Goal: Find specific page/section: Find specific page/section

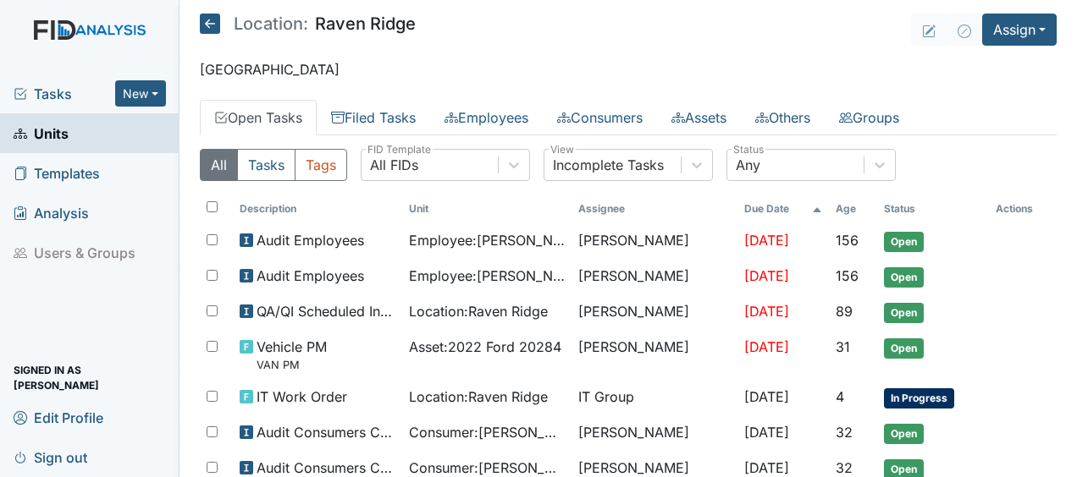
click at [637, 260] on td "Sandra Duke" at bounding box center [654, 277] width 166 height 36
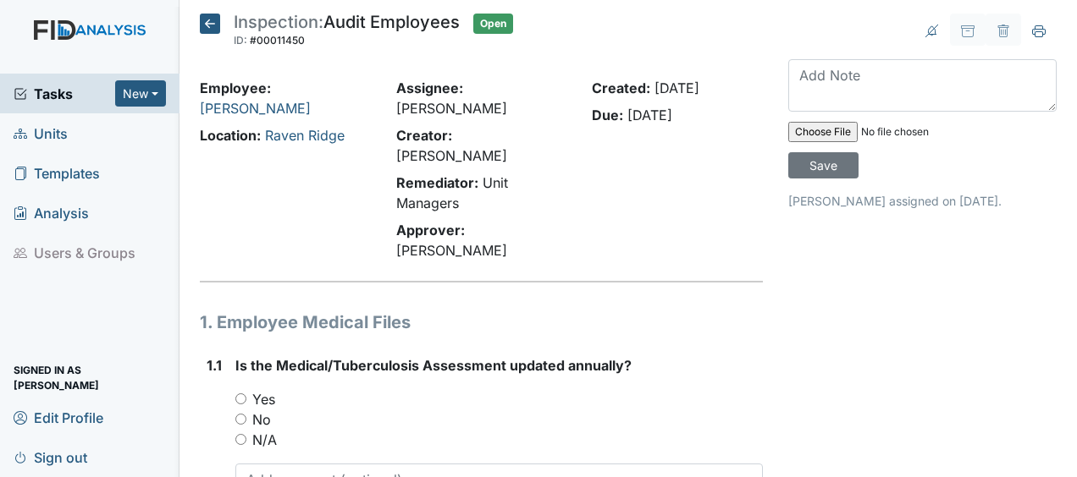
click at [207, 21] on icon at bounding box center [210, 24] width 20 height 20
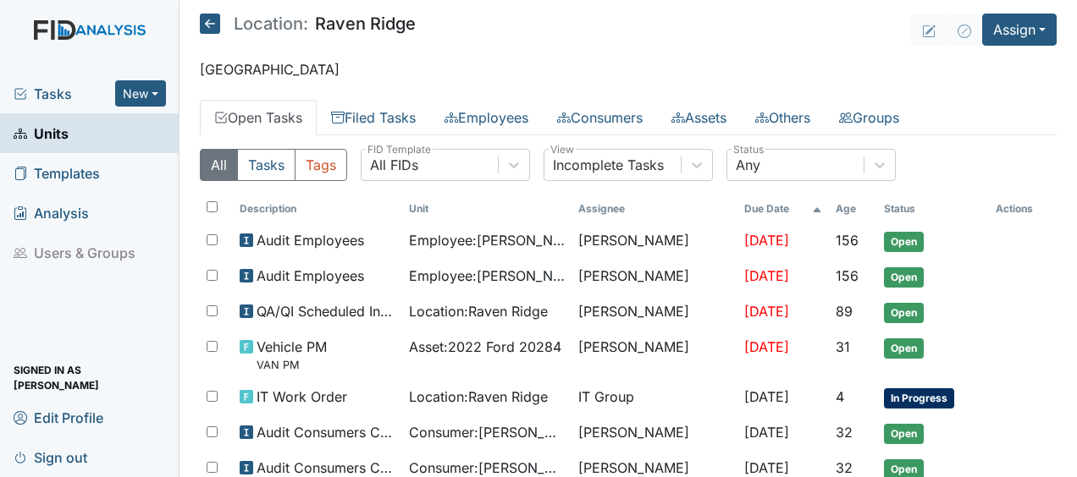
click at [217, 20] on icon at bounding box center [210, 24] width 20 height 20
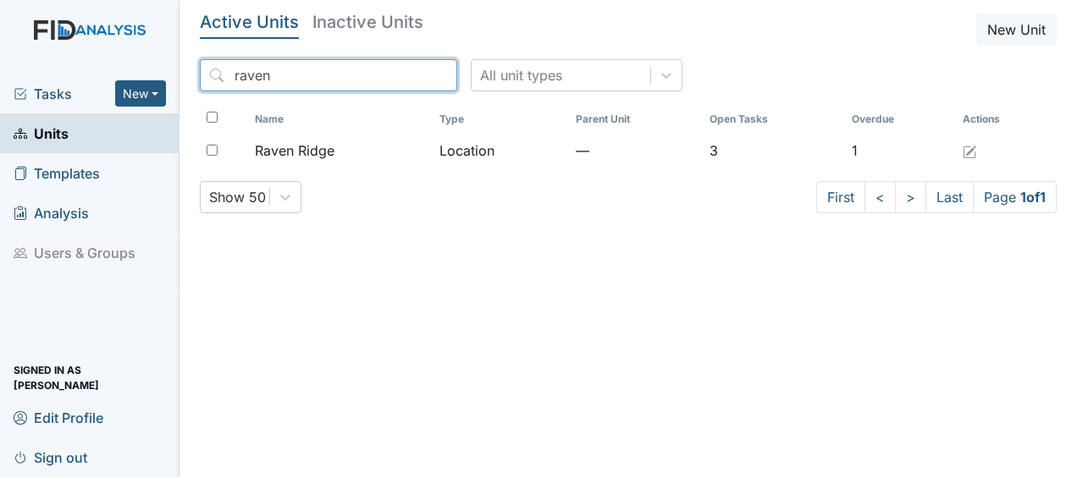
click at [405, 76] on input "raven" at bounding box center [328, 75] width 257 height 32
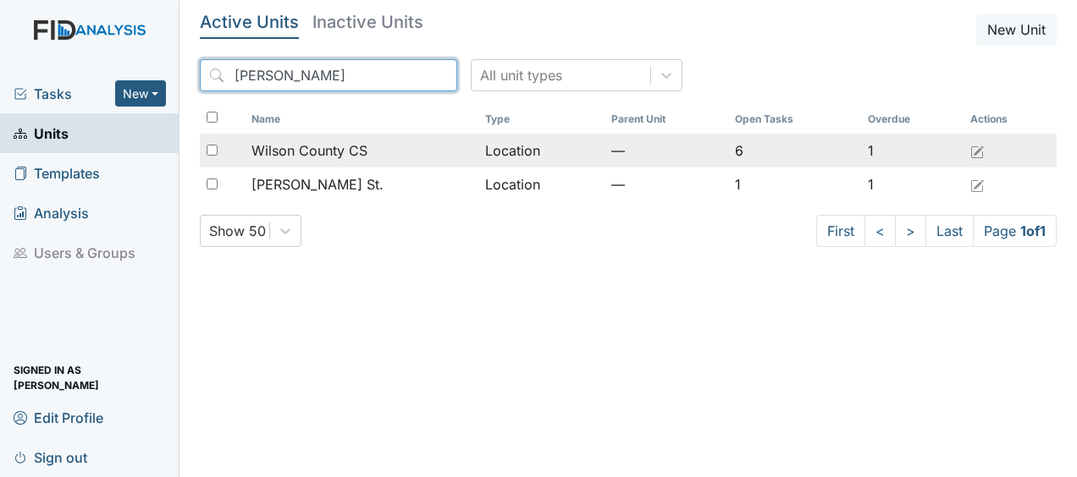
type input "wilson"
click at [364, 150] on span "Wilson County CS" at bounding box center [309, 151] width 116 height 20
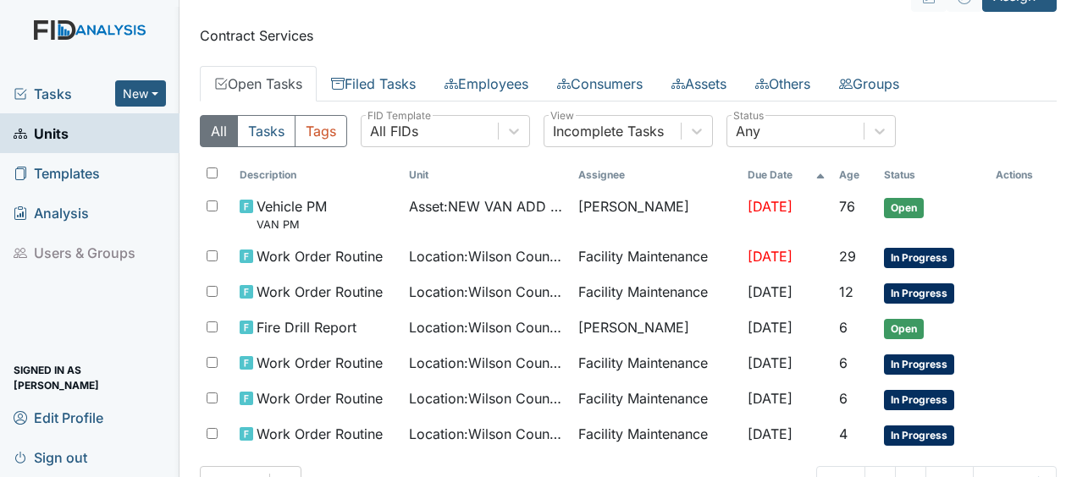
scroll to position [91, 0]
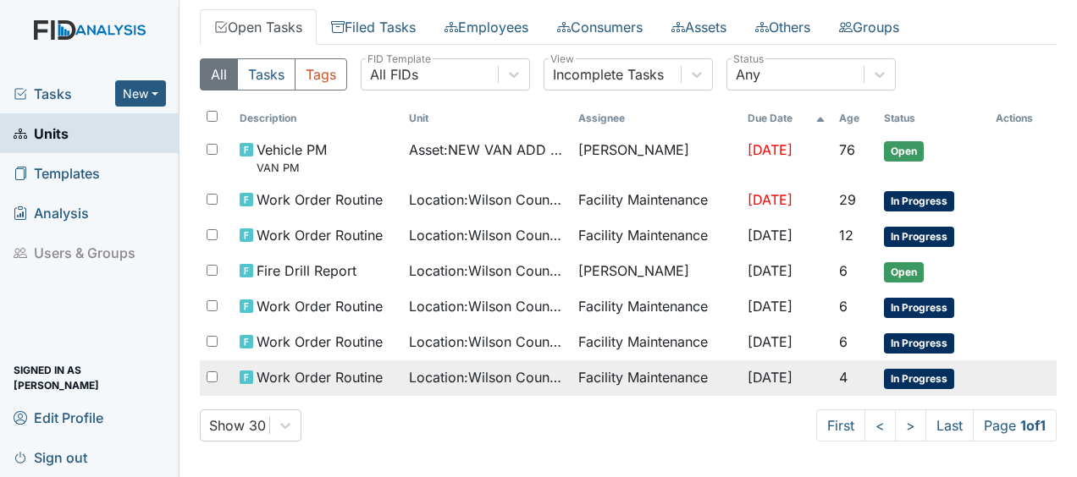
click at [685, 369] on td "Facility Maintenance" at bounding box center [655, 379] width 169 height 36
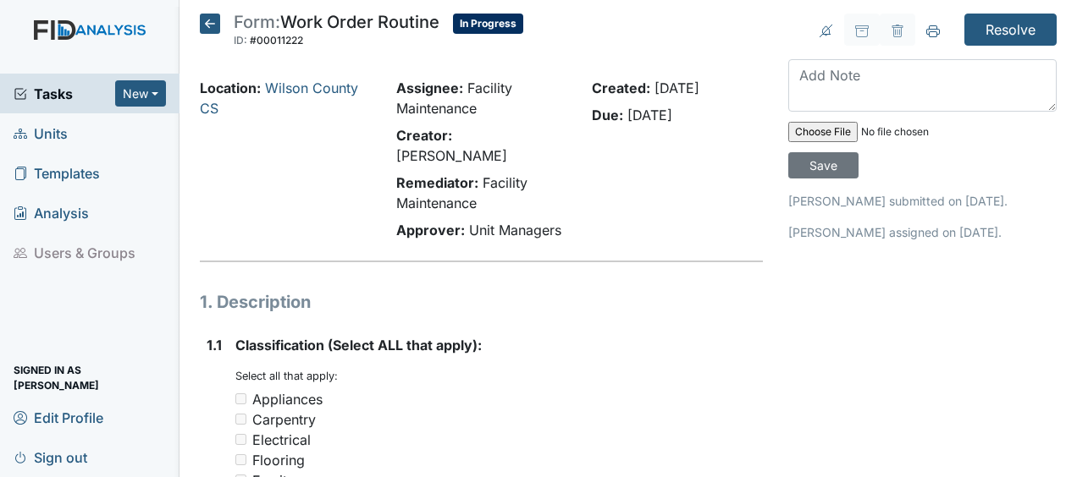
click at [214, 26] on icon at bounding box center [210, 24] width 20 height 20
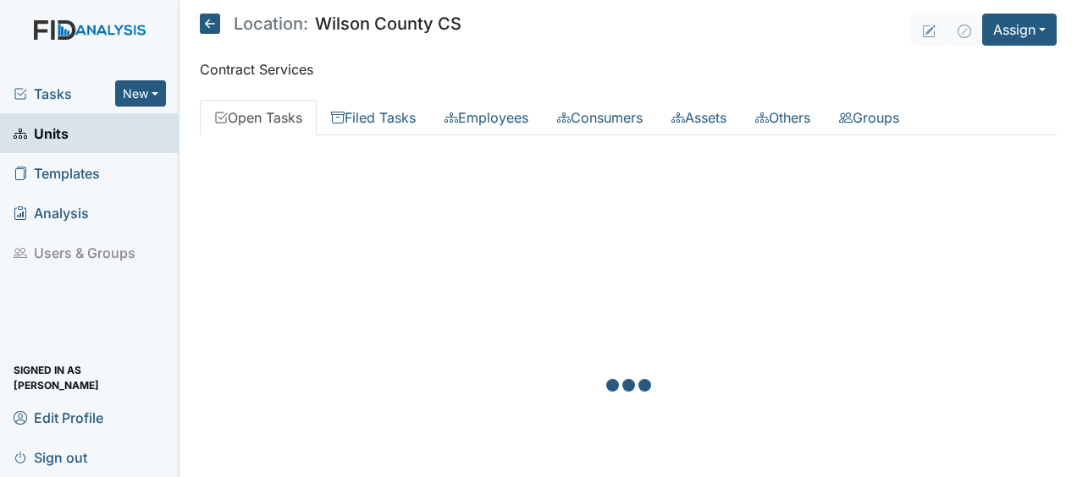
click at [214, 26] on icon at bounding box center [210, 24] width 20 height 20
drag, startPoint x: 0, startPoint y: 0, endPoint x: 214, endPoint y: 26, distance: 215.8
click at [214, 26] on icon at bounding box center [210, 24] width 20 height 20
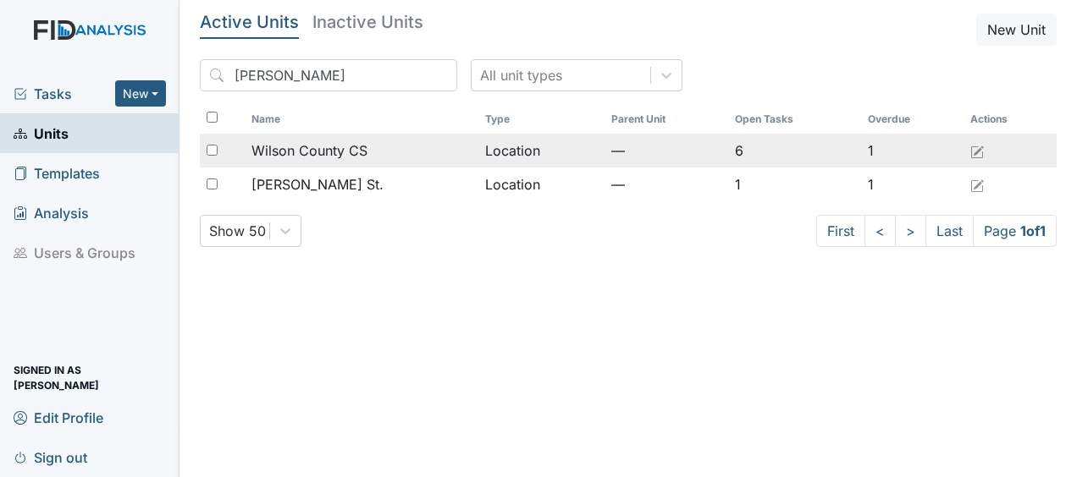
click at [323, 149] on span "Wilson County CS" at bounding box center [309, 151] width 116 height 20
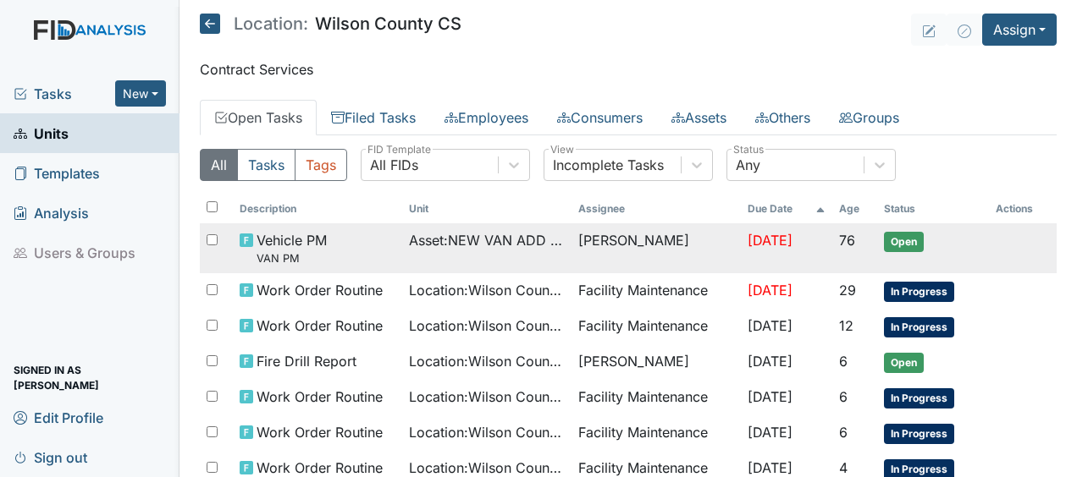
scroll to position [91, 0]
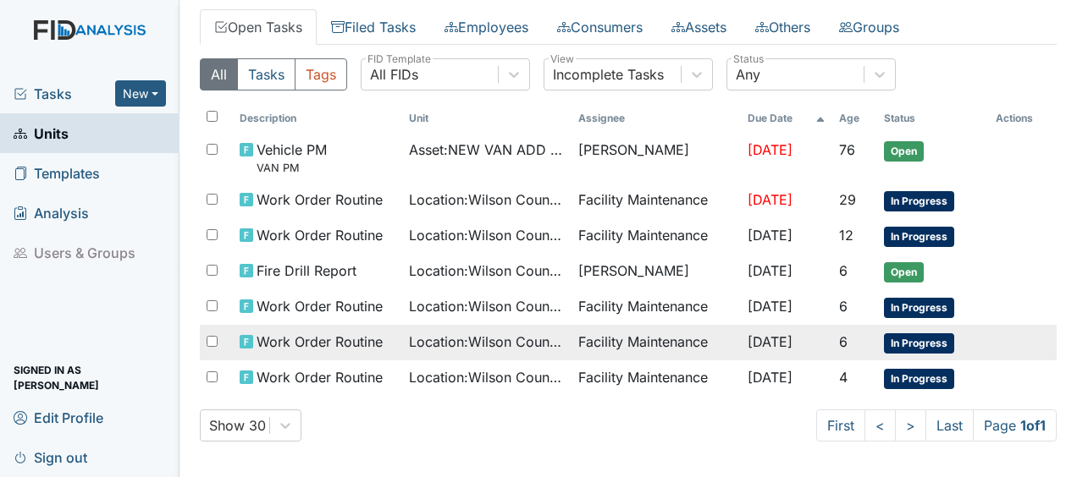
click at [409, 342] on span "Location : [GEOGRAPHIC_DATA]" at bounding box center [487, 342] width 156 height 20
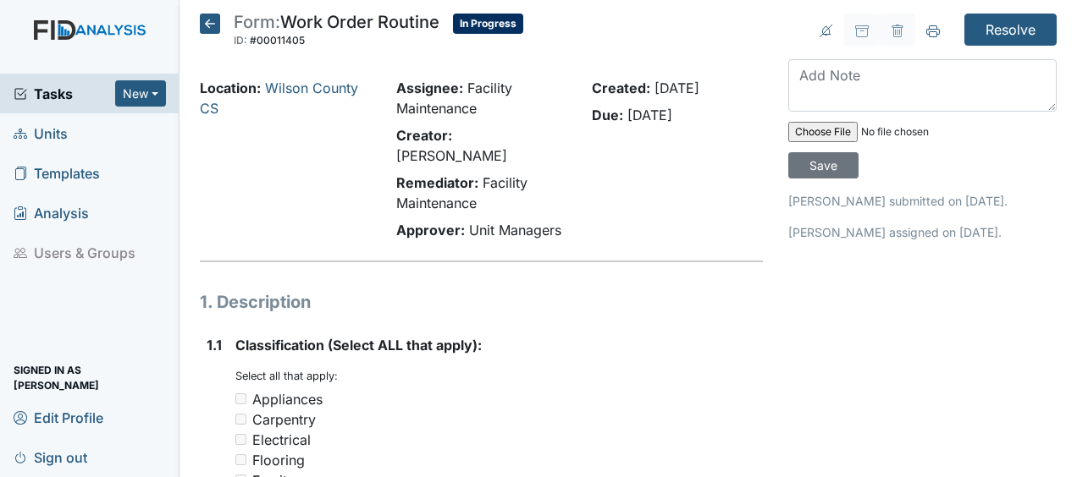
click at [213, 27] on icon at bounding box center [210, 24] width 20 height 20
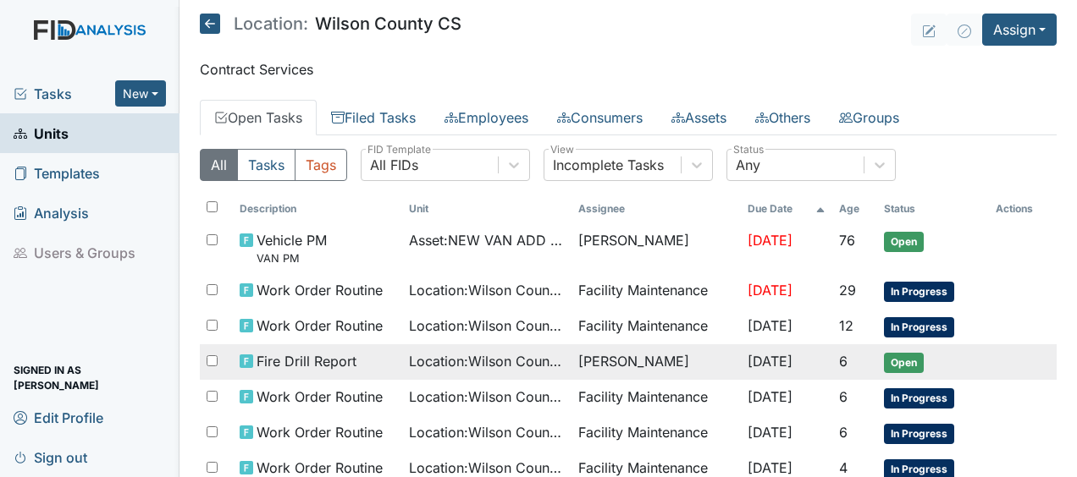
scroll to position [91, 0]
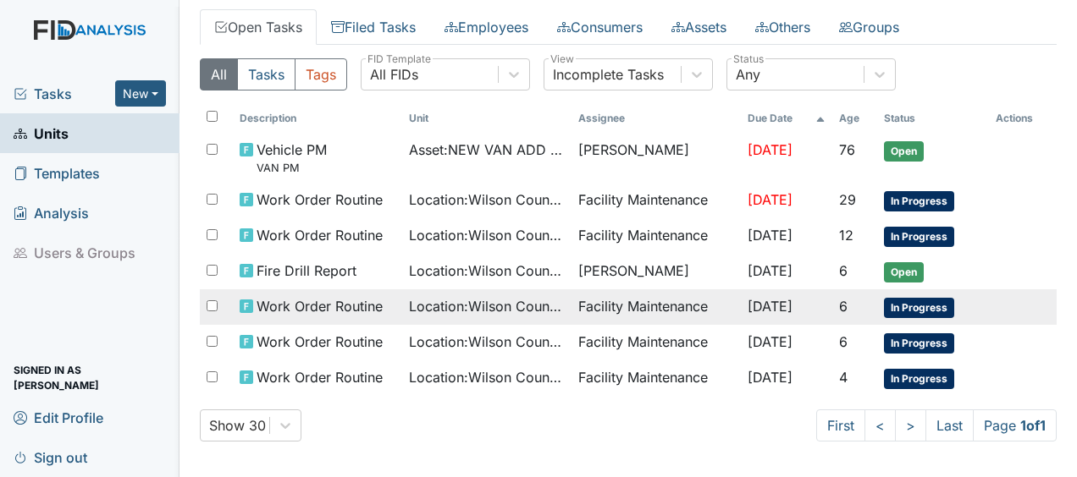
click at [441, 303] on span "Location : Wilson County CS" at bounding box center [487, 306] width 156 height 20
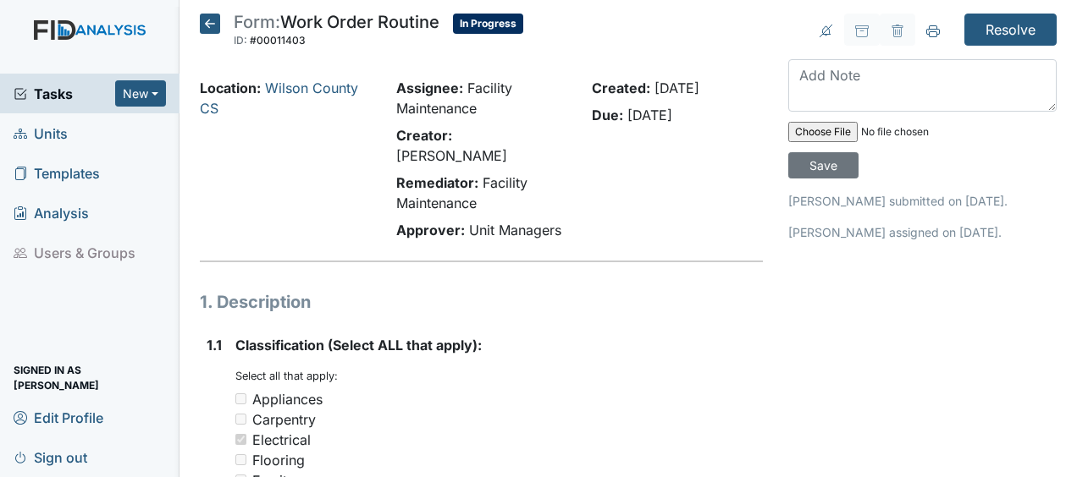
click at [211, 23] on icon at bounding box center [210, 24] width 20 height 20
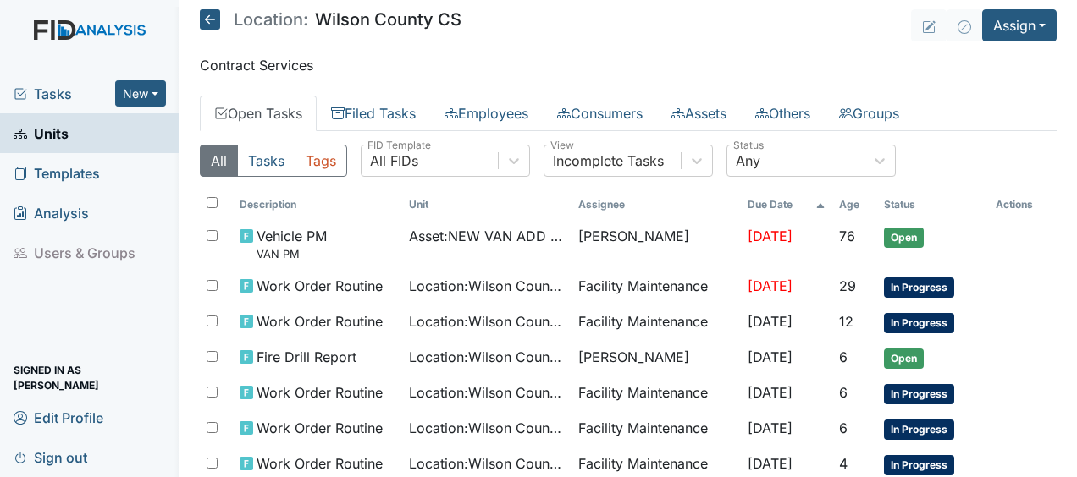
scroll to position [3, 0]
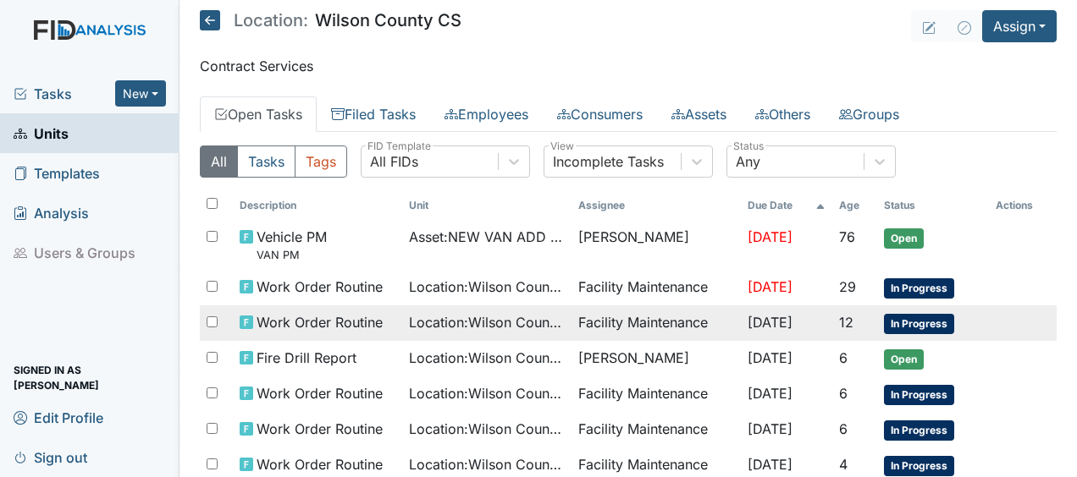
click at [327, 320] on span "Work Order Routine" at bounding box center [320, 322] width 126 height 20
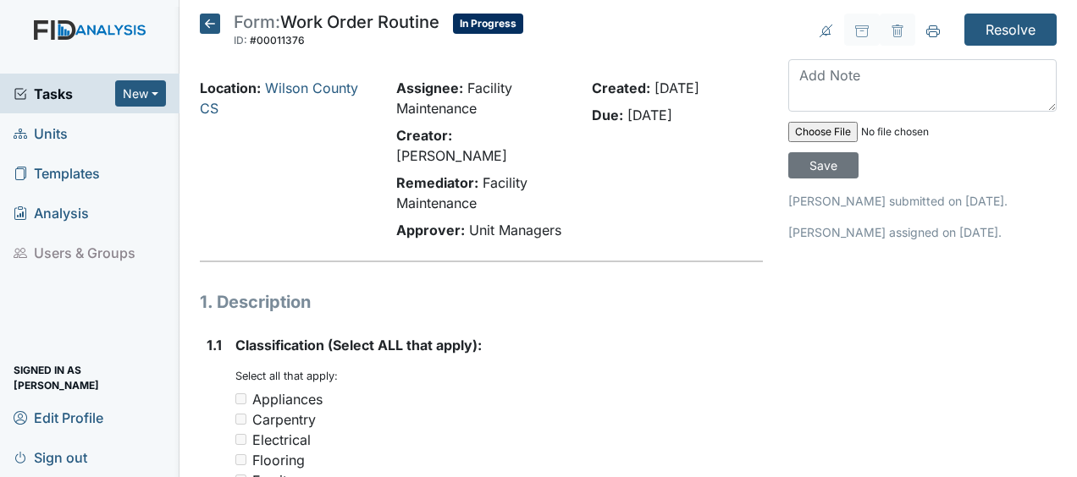
click at [213, 34] on h5 "Form: Work Order Routine ID: #00011376 In Progress Autosaving..." at bounding box center [361, 32] width 323 height 37
click at [215, 22] on icon at bounding box center [210, 24] width 20 height 20
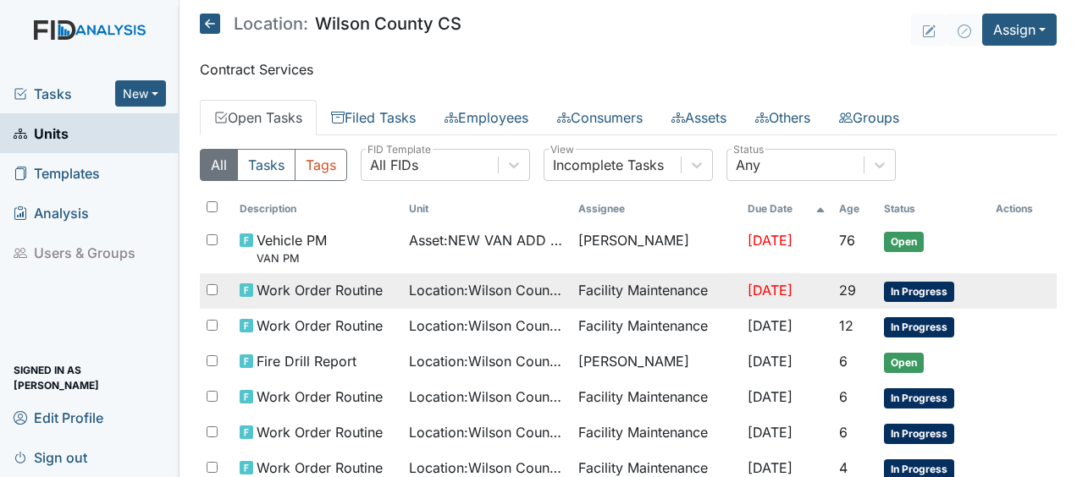
click at [273, 291] on span "Work Order Routine" at bounding box center [320, 290] width 126 height 20
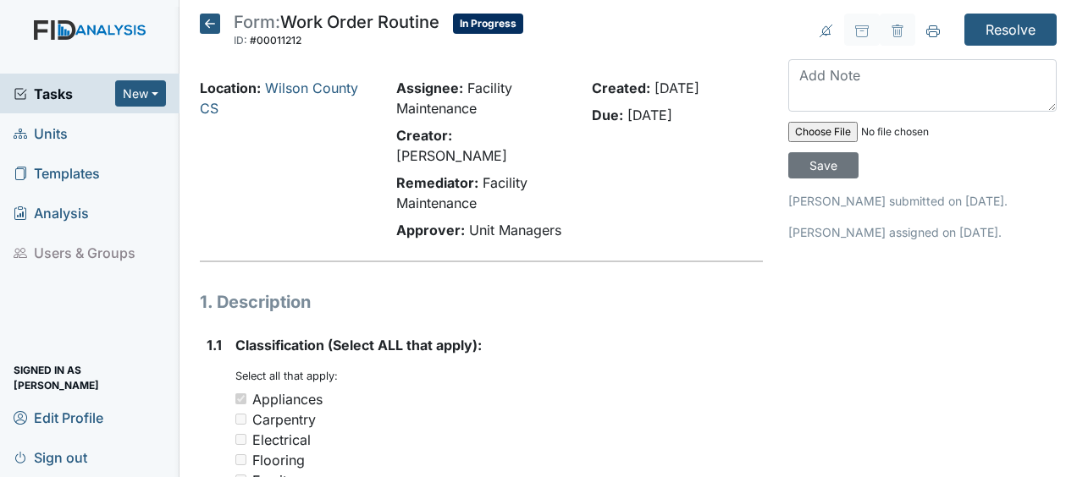
click at [209, 16] on icon at bounding box center [210, 24] width 20 height 20
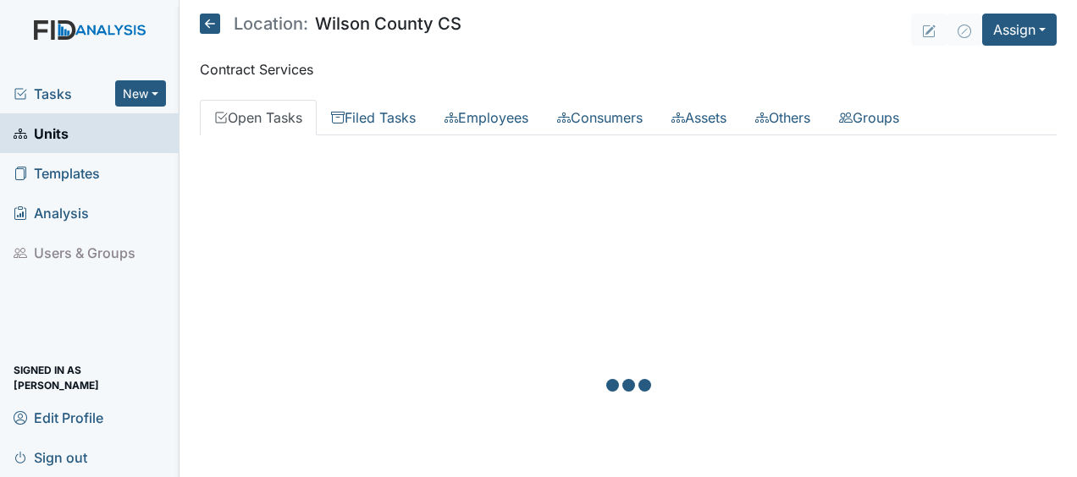
click at [209, 16] on icon at bounding box center [210, 24] width 20 height 20
